Goal: Communication & Community: Answer question/provide support

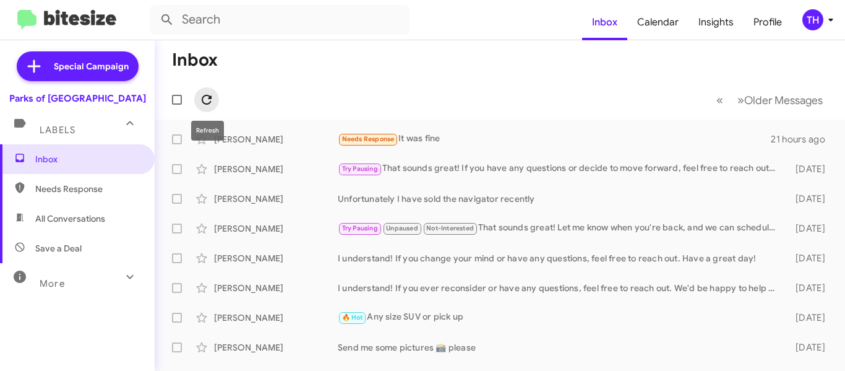
click at [202, 92] on icon at bounding box center [206, 99] width 15 height 15
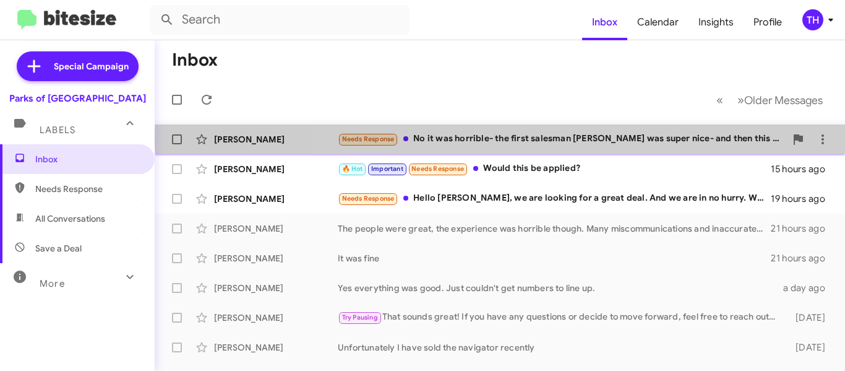
click at [637, 139] on div "Needs Response No it was horrible- the first salesman [PERSON_NAME] was super n…" at bounding box center [562, 139] width 448 height 14
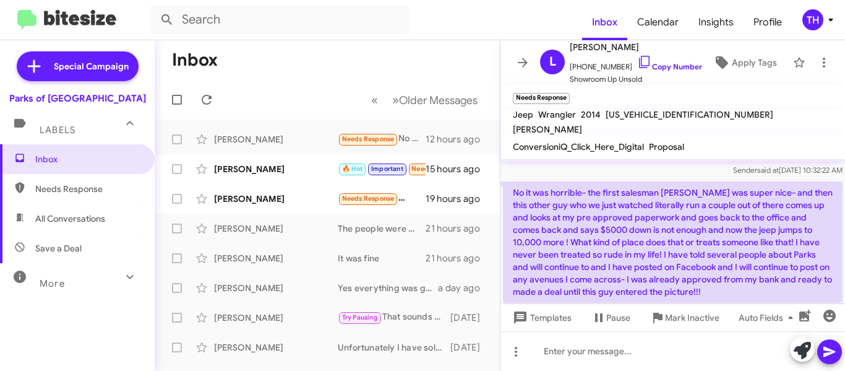
scroll to position [72, 0]
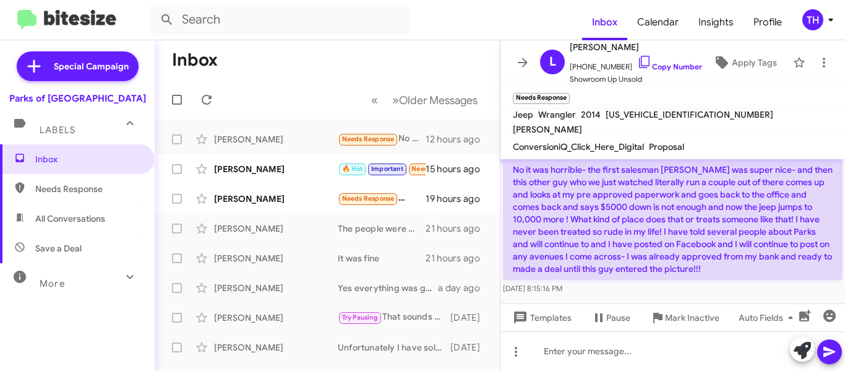
click at [637, 240] on p "No it was horrible- the first salesman [PERSON_NAME] was super nice- and then t…" at bounding box center [673, 218] width 340 height 121
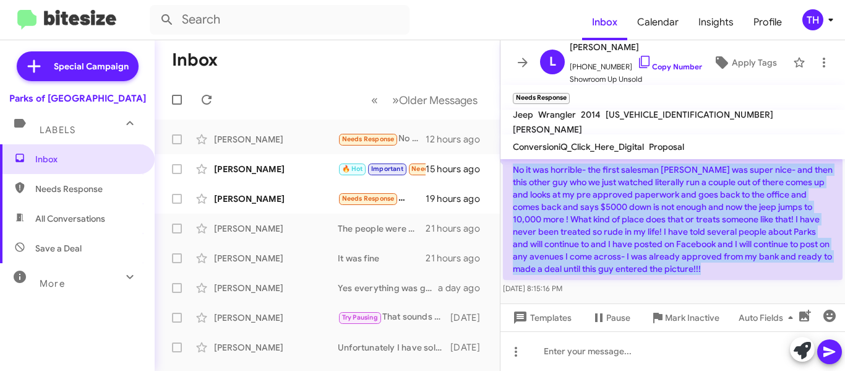
click at [637, 240] on p "No it was horrible- the first salesman [PERSON_NAME] was super nice- and then t…" at bounding box center [673, 218] width 340 height 121
copy p "No it was horrible- the first salesman [PERSON_NAME] was super nice- and then t…"
click at [666, 68] on link "Copy Number" at bounding box center [669, 66] width 65 height 9
copy p "No it was horrible- the first salesman [PERSON_NAME] was super nice- and then t…"
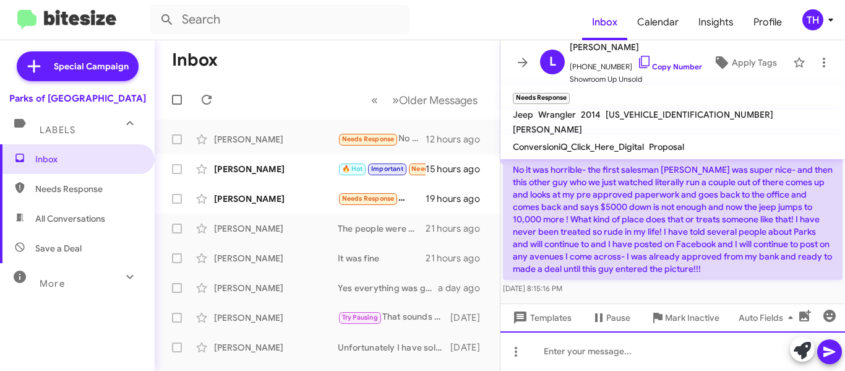
paste div
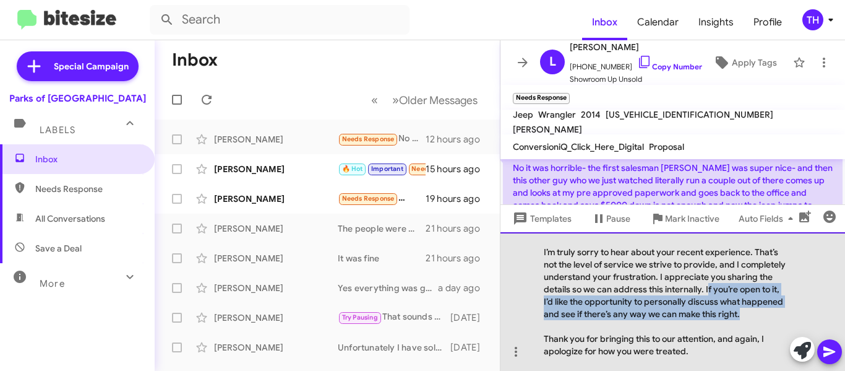
drag, startPoint x: 707, startPoint y: 287, endPoint x: 753, endPoint y: 320, distance: 55.8
click at [753, 320] on div "I’m truly sorry to hear about your recent experience. That’s not the level of s…" at bounding box center [673, 301] width 345 height 139
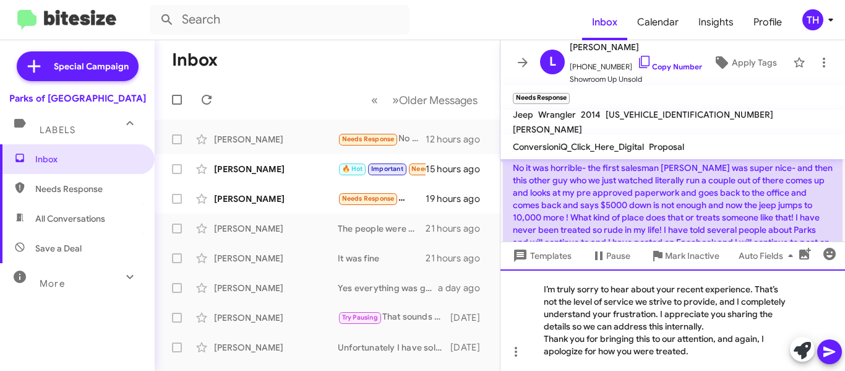
click at [542, 339] on div "I’m truly sorry to hear about your recent experience. That’s not the level of s…" at bounding box center [673, 319] width 345 height 101
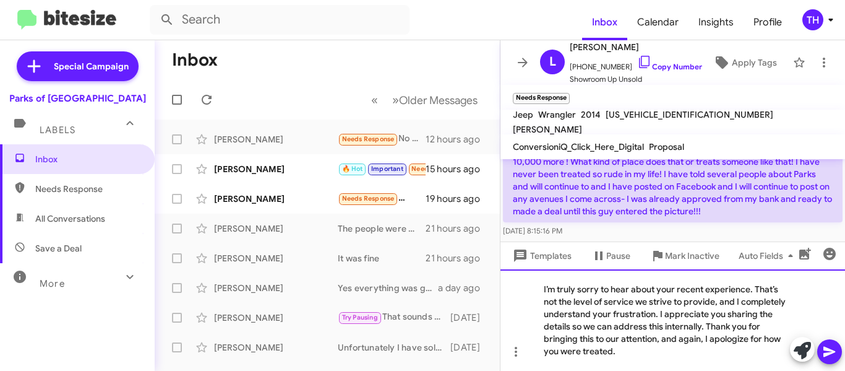
scroll to position [134, 0]
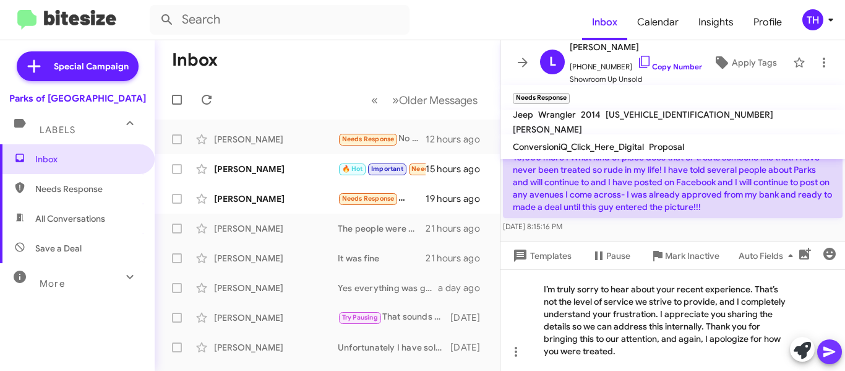
click at [826, 350] on icon at bounding box center [830, 352] width 12 height 11
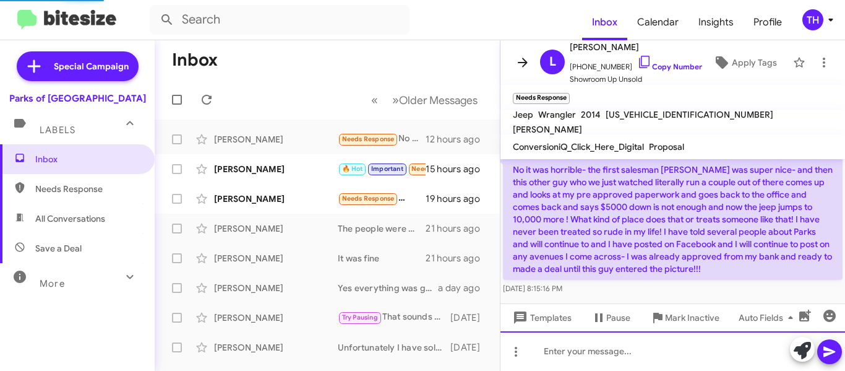
scroll to position [0, 0]
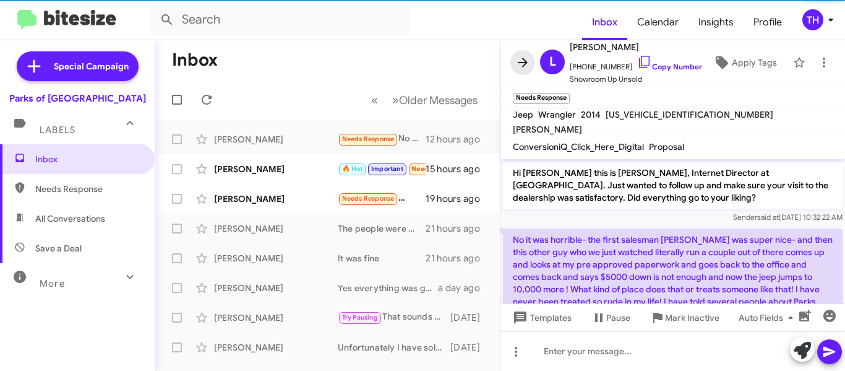
click at [525, 64] on icon at bounding box center [523, 62] width 10 height 9
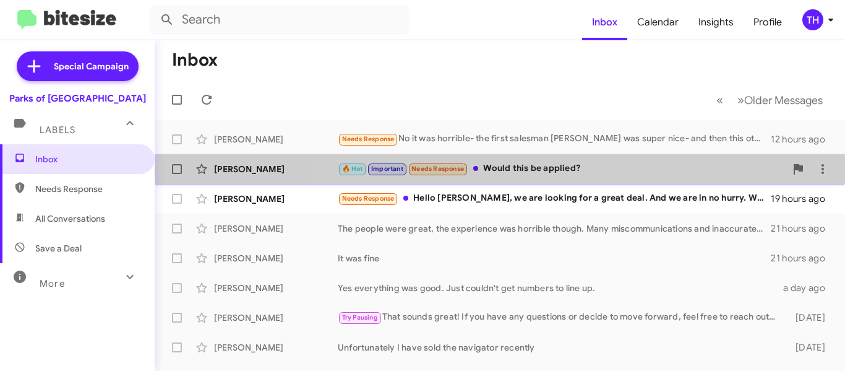
click at [587, 170] on div "🔥 Hot Important Needs Response Would this be applied?" at bounding box center [562, 169] width 448 height 14
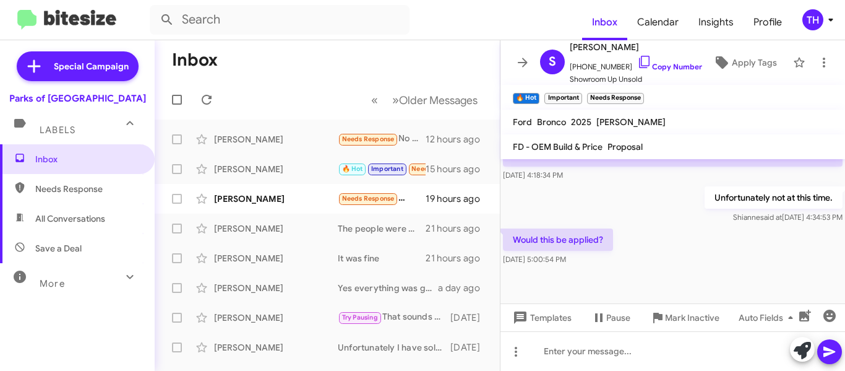
scroll to position [508, 0]
click at [652, 63] on link "Copy Number" at bounding box center [669, 66] width 65 height 9
paste div
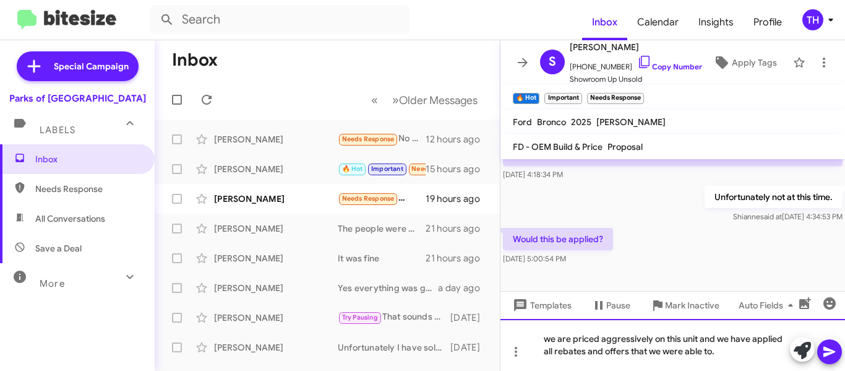
click at [551, 340] on div "we are priced aggressively on this unit and we have applied all rebates and off…" at bounding box center [673, 345] width 345 height 52
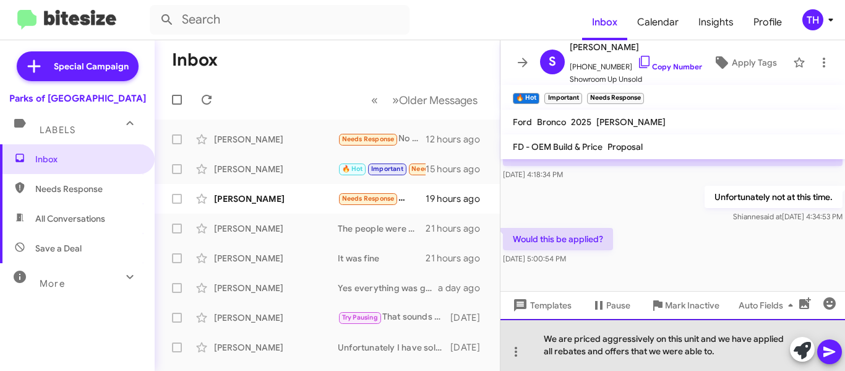
click at [722, 353] on div "We are priced aggressively on this unit and we have applied all rebates and off…" at bounding box center [673, 345] width 345 height 52
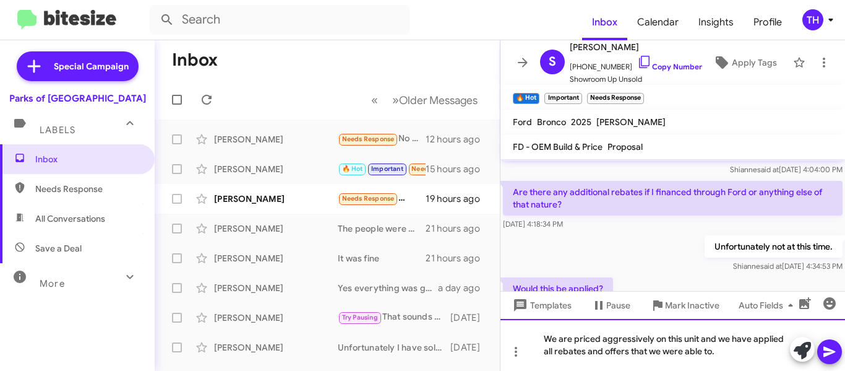
scroll to position [520, 0]
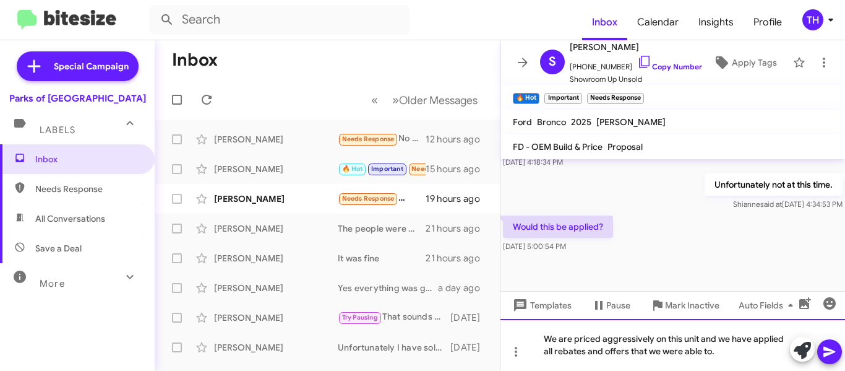
click at [732, 348] on div "We are priced aggressively on this unit and we have applied all rebates and off…" at bounding box center [673, 345] width 345 height 52
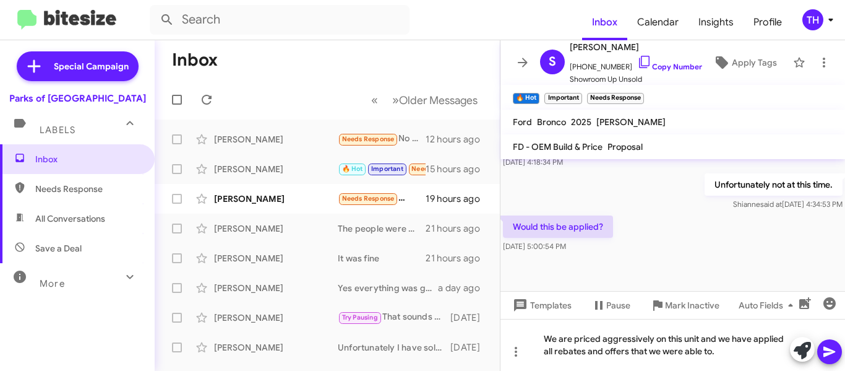
click at [824, 347] on icon at bounding box center [830, 352] width 12 height 11
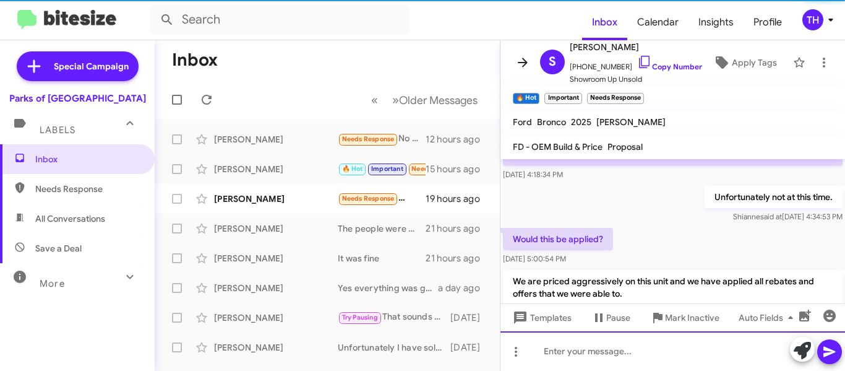
scroll to position [215, 0]
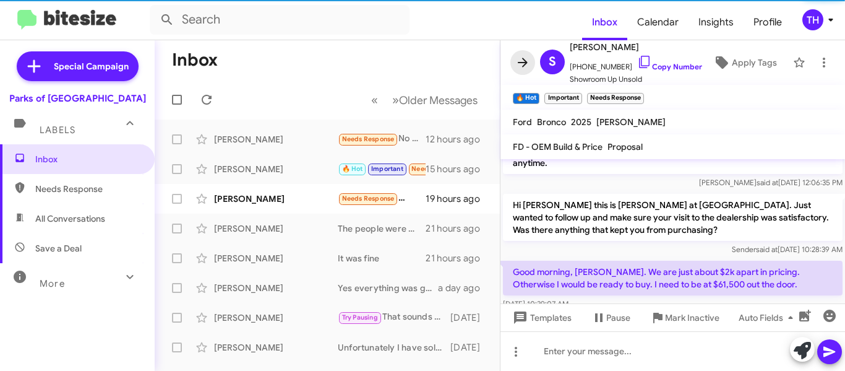
click at [527, 68] on icon at bounding box center [523, 62] width 15 height 15
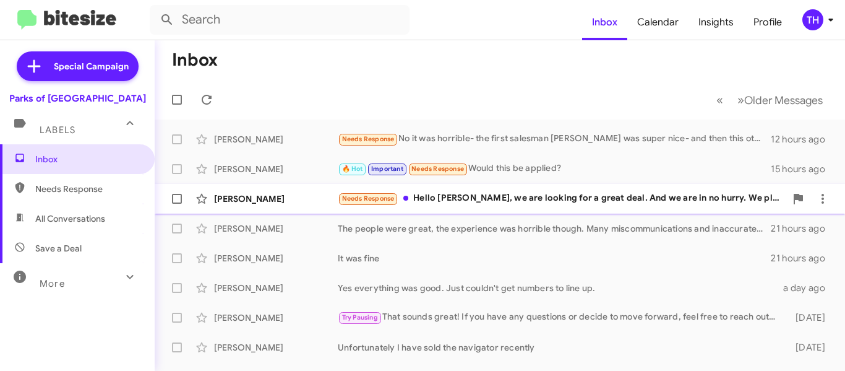
click at [508, 197] on div "Needs Response Hello [PERSON_NAME], we are looking for a great deal. And we are…" at bounding box center [562, 198] width 448 height 14
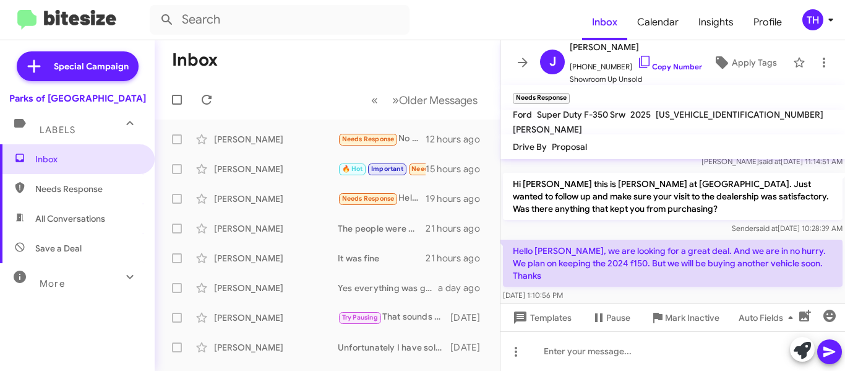
scroll to position [244, 0]
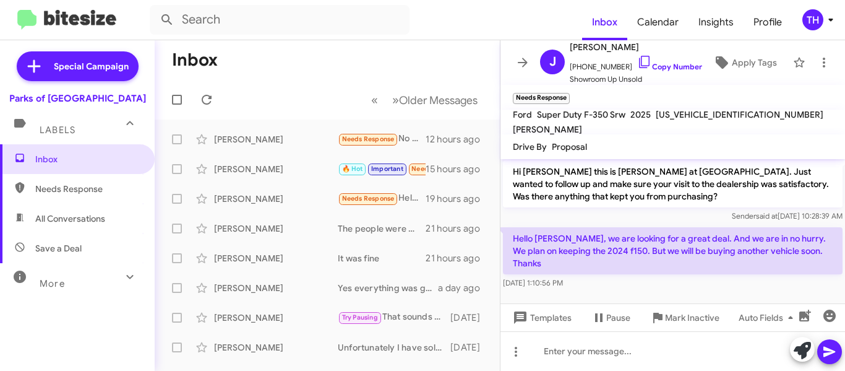
click at [537, 252] on p "Hello [PERSON_NAME], we are looking for a great deal. And we are in no hurry. W…" at bounding box center [673, 250] width 340 height 47
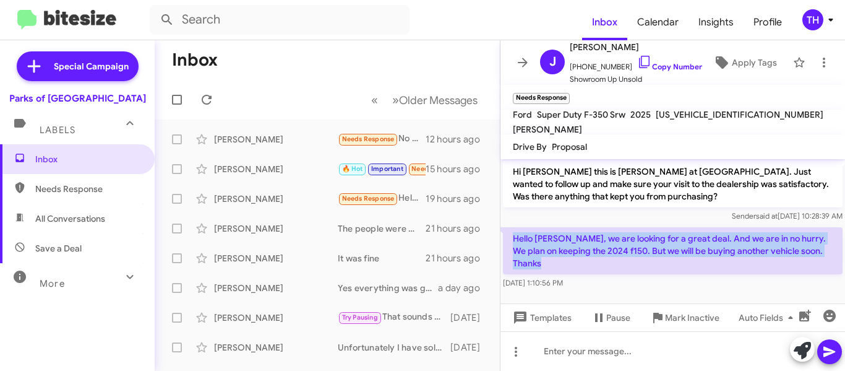
click at [537, 252] on p "Hello [PERSON_NAME], we are looking for a great deal. And we are in no hurry. W…" at bounding box center [673, 250] width 340 height 47
copy p "Hello [PERSON_NAME], we are looking for a great deal. And we are in no hurry. W…"
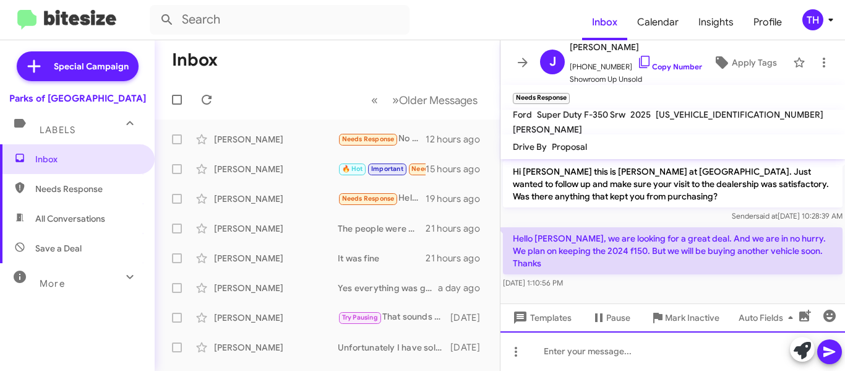
paste div
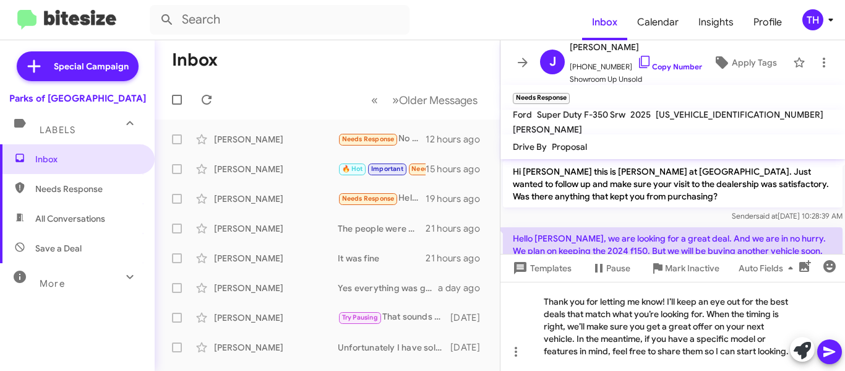
click at [827, 350] on icon at bounding box center [830, 352] width 12 height 11
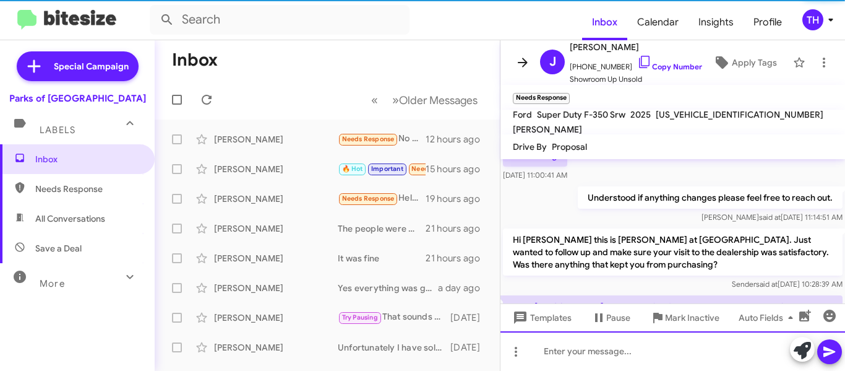
scroll to position [327, 0]
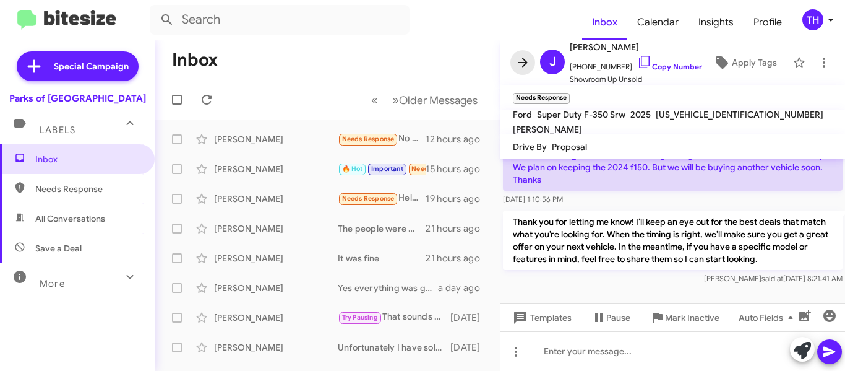
click at [520, 61] on icon at bounding box center [523, 62] width 15 height 15
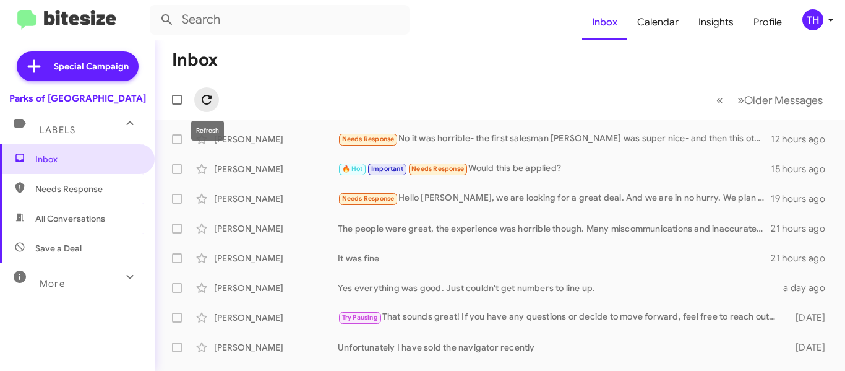
click at [211, 100] on icon at bounding box center [206, 99] width 15 height 15
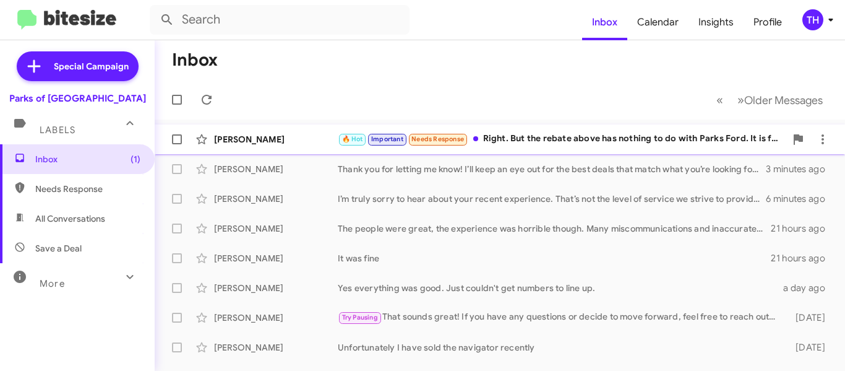
click at [632, 133] on div "🔥 Hot Important Needs Response Right. But the rebate above has nothing to do wi…" at bounding box center [562, 139] width 448 height 14
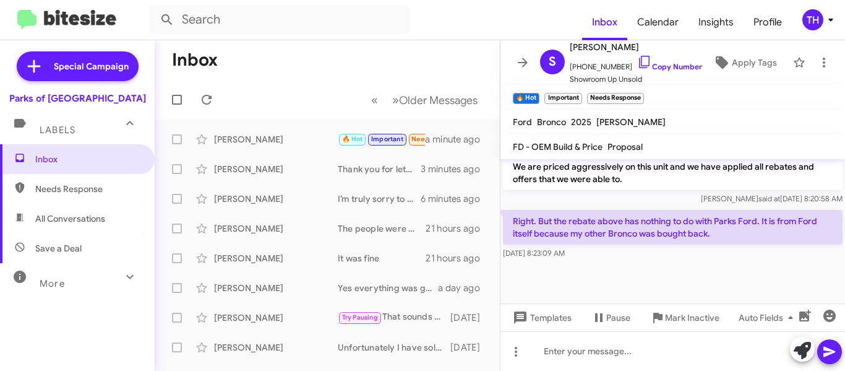
scroll to position [625, 0]
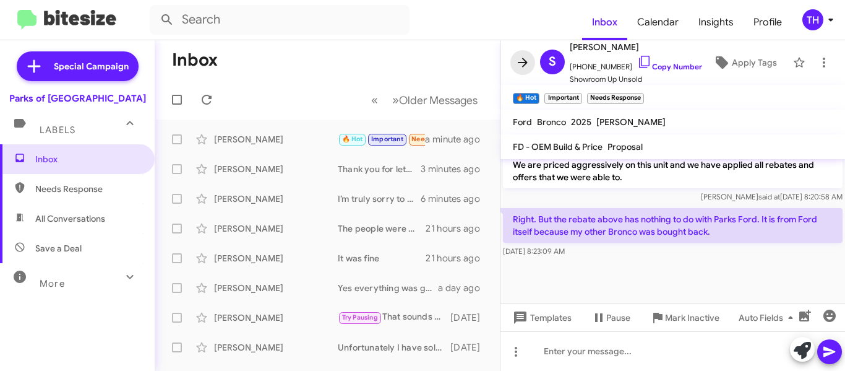
click at [526, 55] on icon at bounding box center [523, 62] width 15 height 15
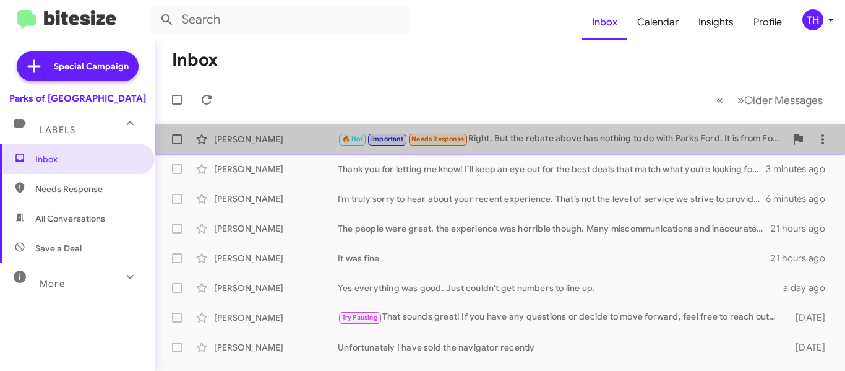
click at [537, 135] on div "🔥 Hot Important Needs Response Right. But the rebate above has nothing to do wi…" at bounding box center [562, 139] width 448 height 14
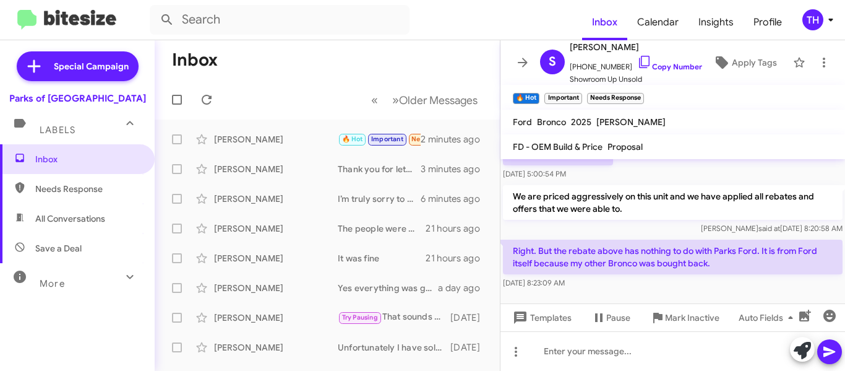
scroll to position [625, 0]
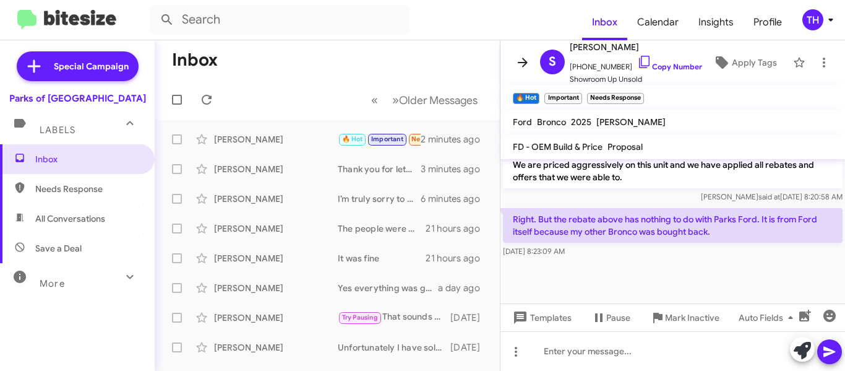
click at [519, 61] on icon at bounding box center [523, 62] width 15 height 15
